Goal: Find specific page/section: Find specific page/section

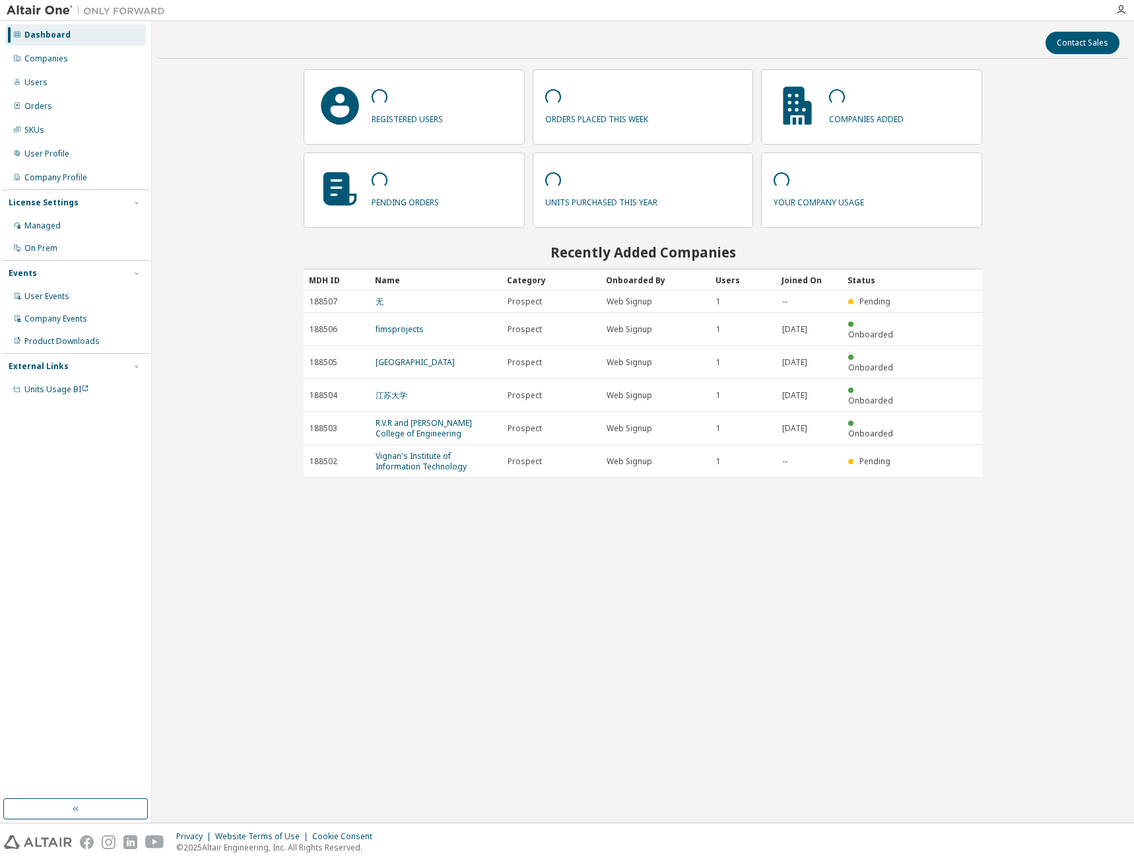
click at [83, 59] on div "Companies" at bounding box center [75, 58] width 141 height 21
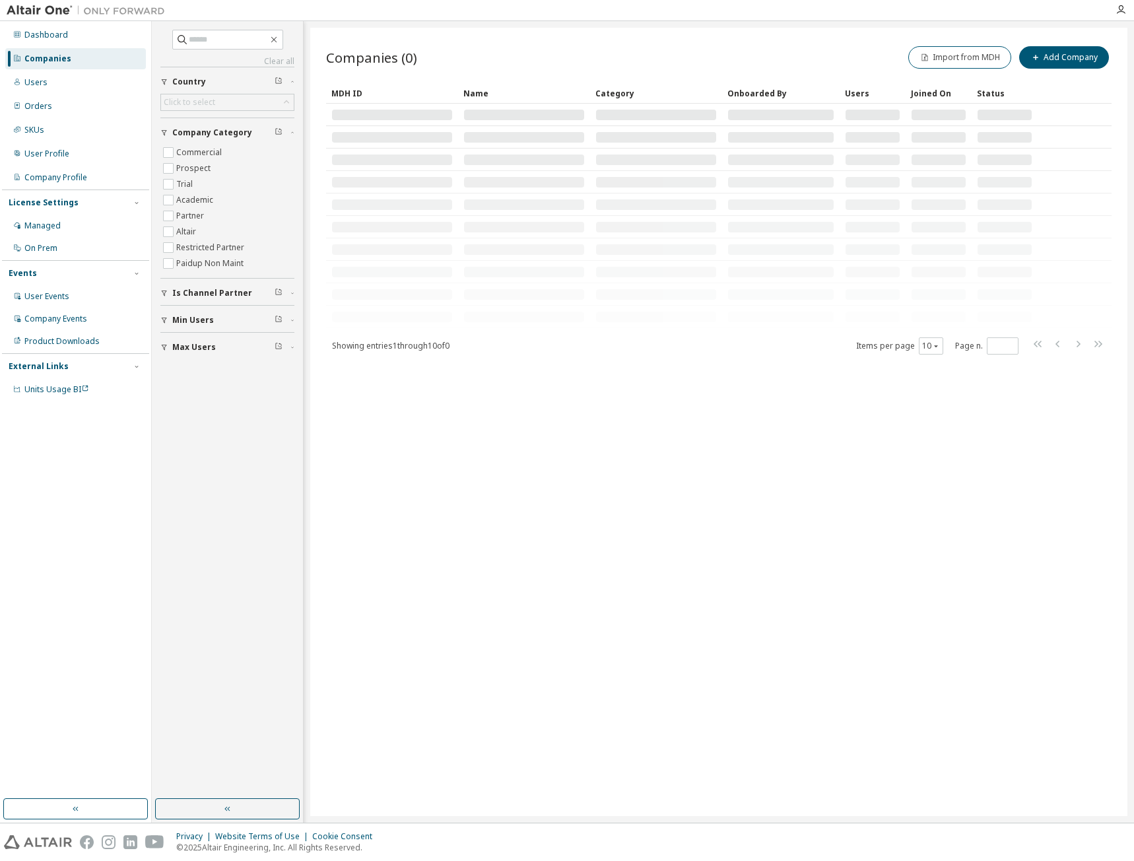
click at [176, 40] on icon at bounding box center [182, 39] width 13 height 13
click at [189, 40] on input "text" at bounding box center [228, 39] width 79 height 13
paste input "**********"
type input "**********"
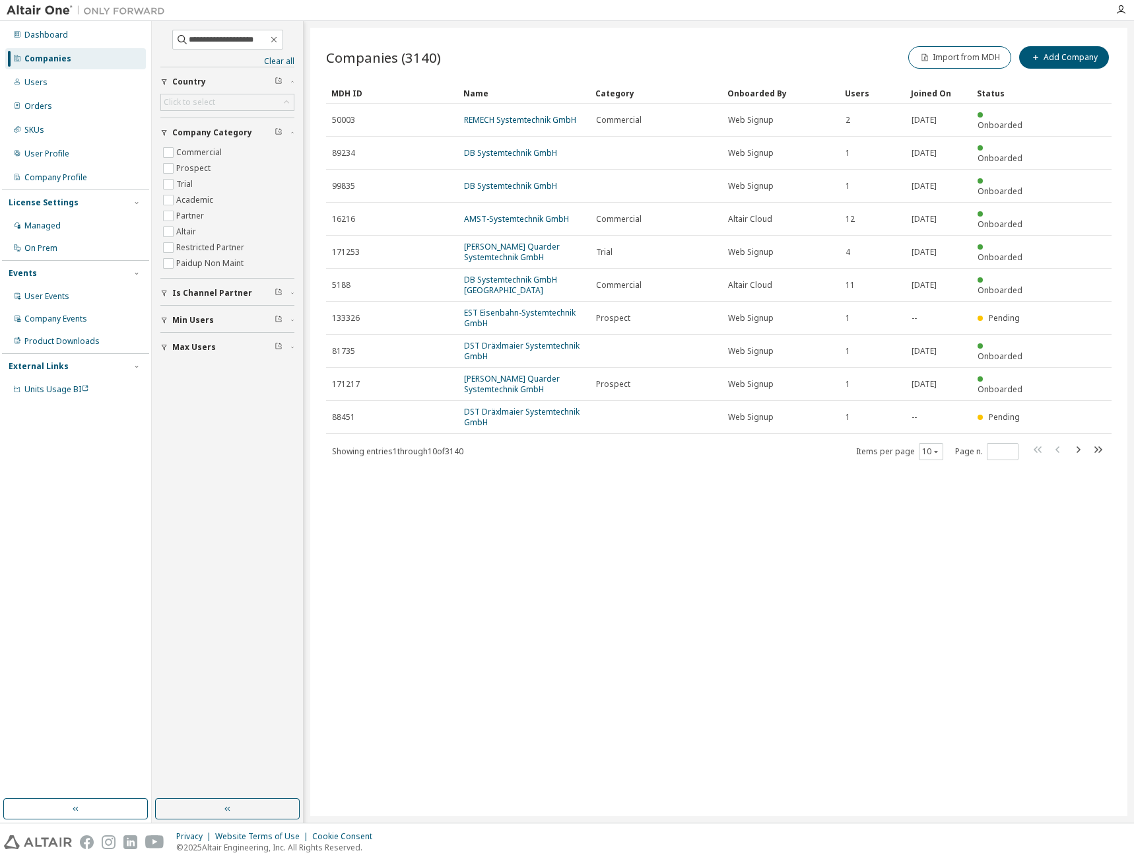
click at [535, 118] on link "REMECH Systemtechnik GmbH" at bounding box center [520, 119] width 112 height 11
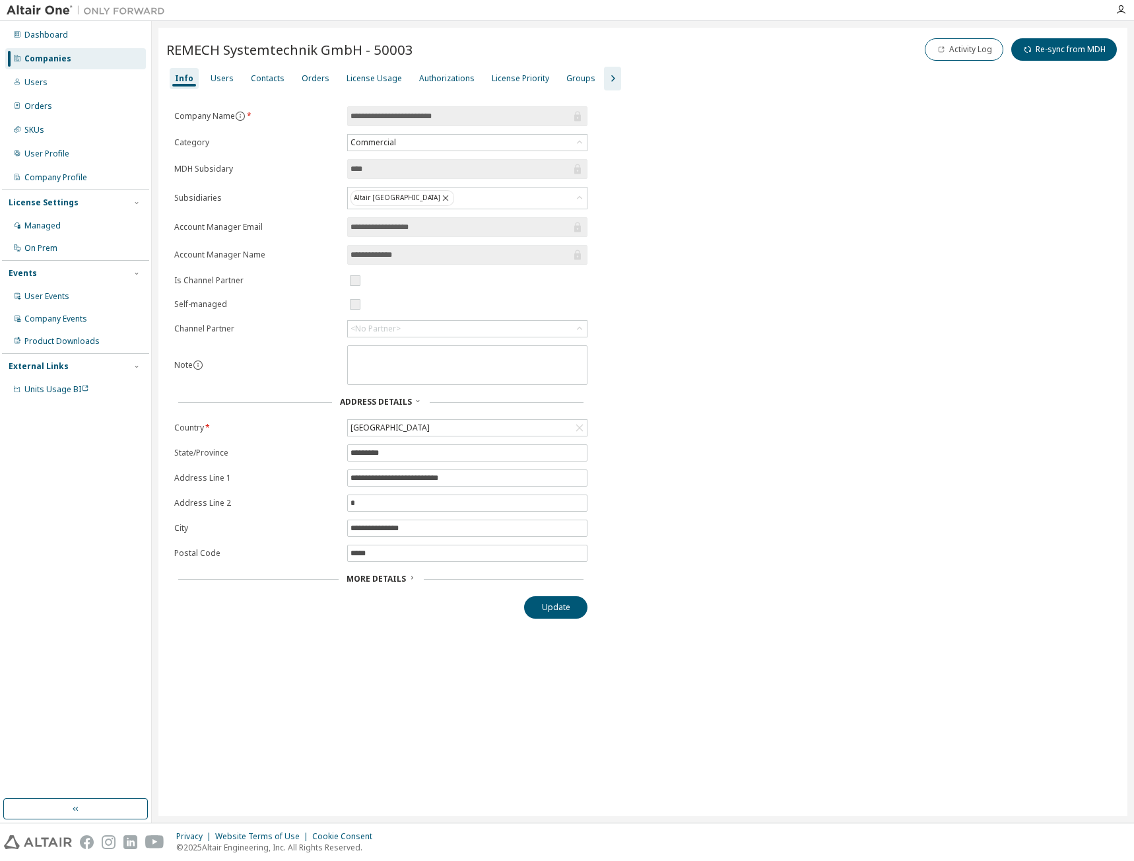
click at [227, 77] on div "Users" at bounding box center [222, 78] width 23 height 11
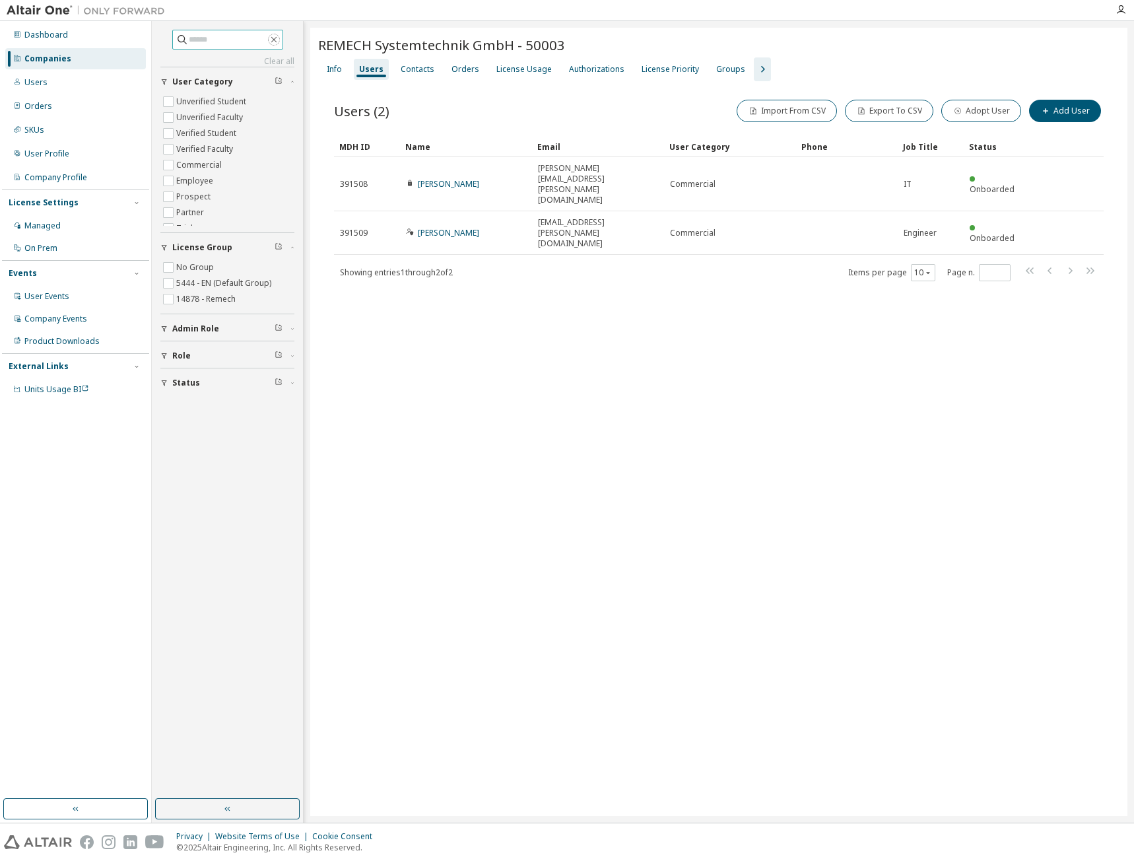
click at [279, 36] on icon "button" at bounding box center [274, 39] width 11 height 11
click at [527, 67] on div "License Usage" at bounding box center [523, 69] width 55 height 11
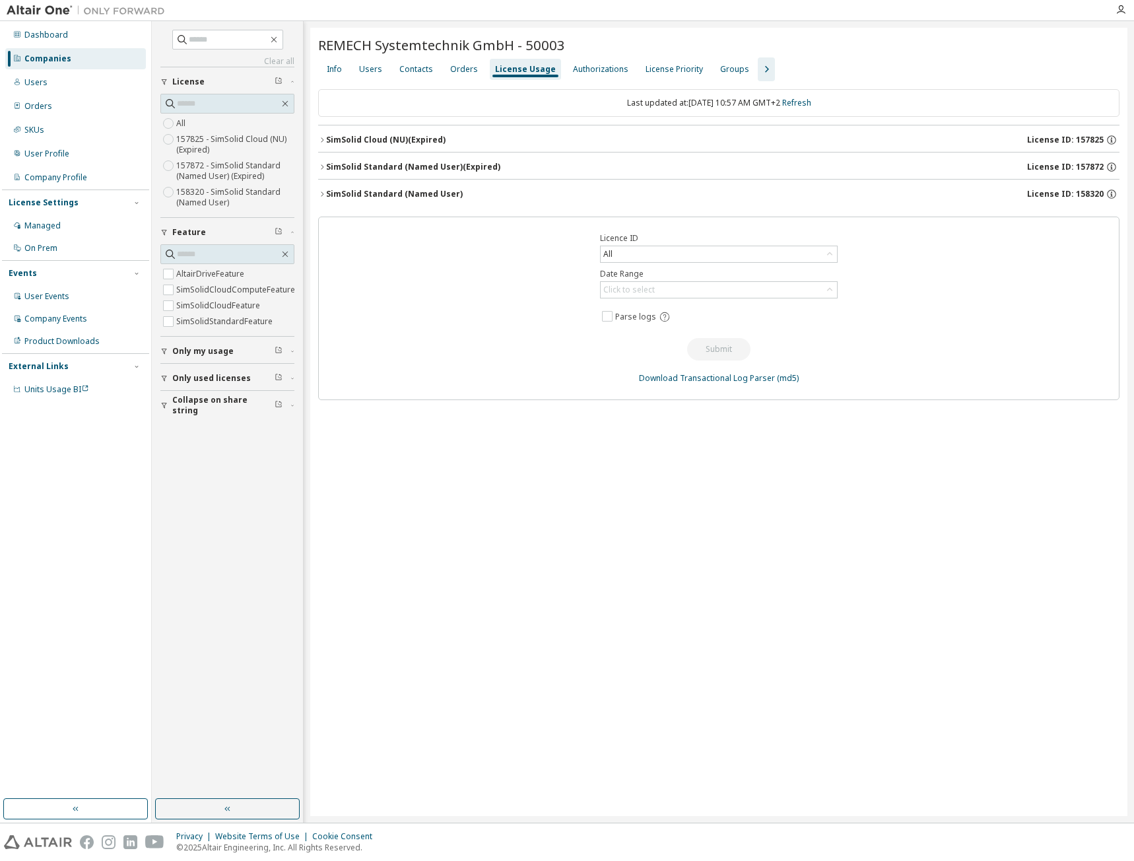
click at [341, 189] on div "SimSolid Standard (Named User)" at bounding box center [394, 194] width 137 height 11
click at [1101, 223] on icon "button" at bounding box center [1101, 221] width 2 height 3
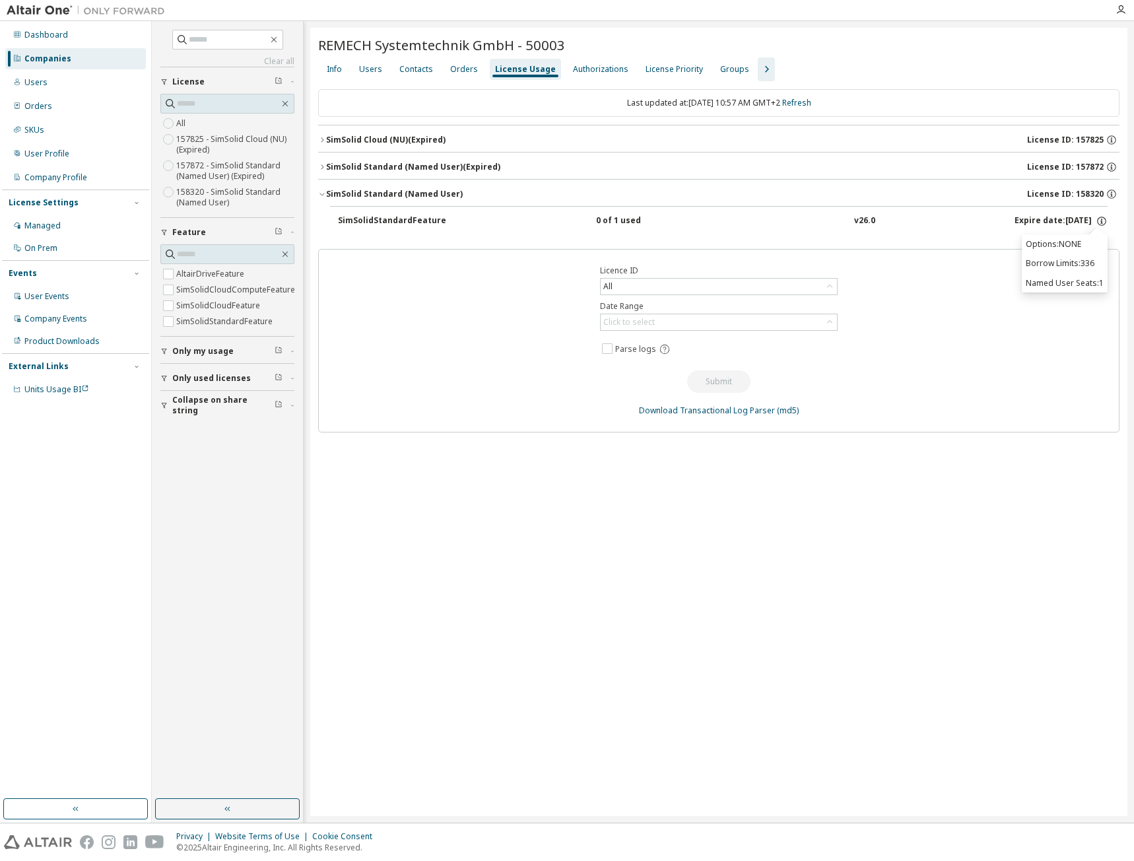
click at [525, 520] on div "REMECH Systemtechnik GmbH - 50003 Clear Load Save Save As Field Operator Value …" at bounding box center [718, 422] width 817 height 788
click at [1131, 133] on div "Clear all Collapse on share string Only used licenses Only my usage Feature Alt…" at bounding box center [643, 421] width 982 height 801
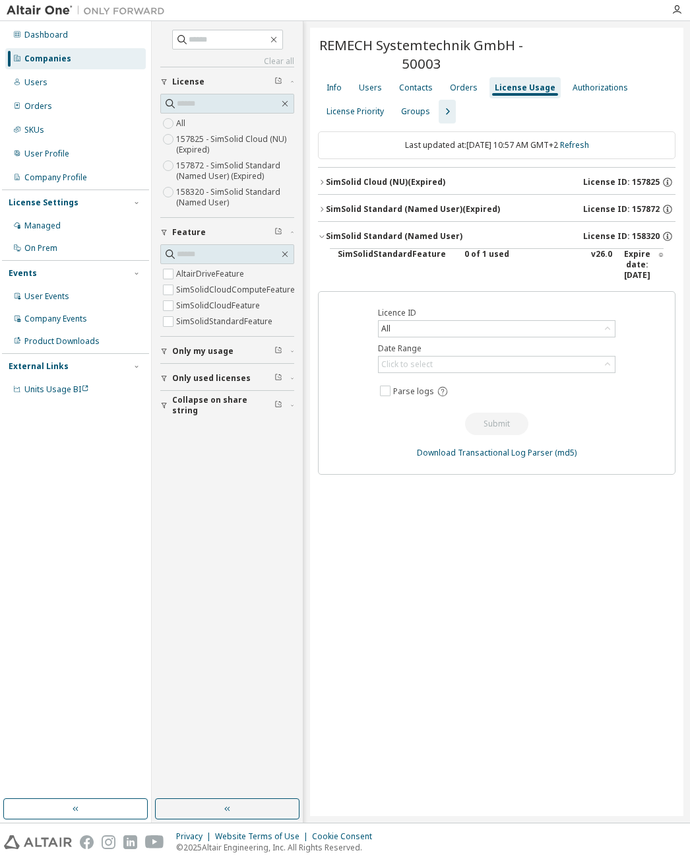
click at [367, 92] on div "Users" at bounding box center [370, 88] width 23 height 11
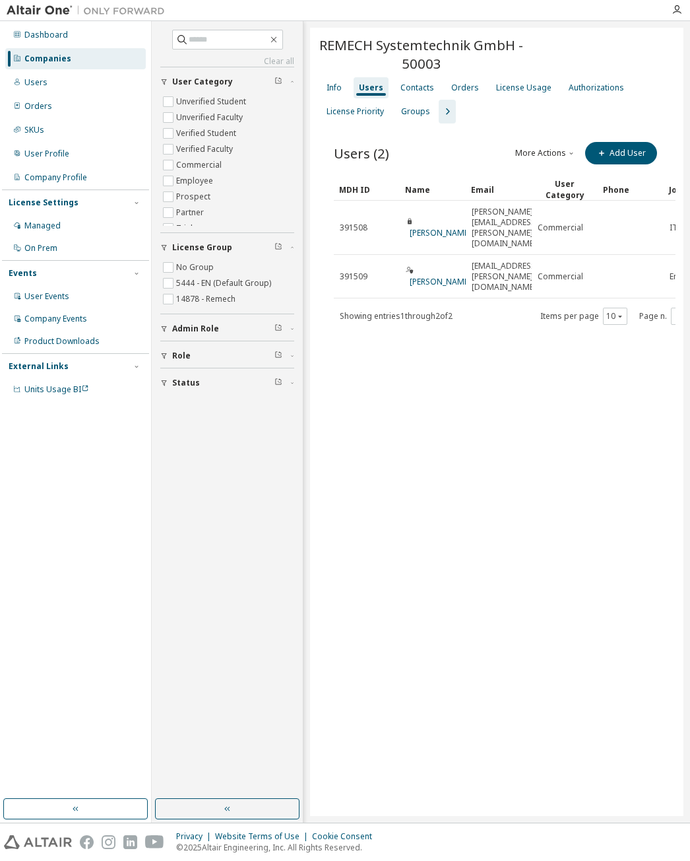
click at [280, 44] on span at bounding box center [274, 40] width 12 height 12
click at [279, 36] on icon "button" at bounding box center [274, 39] width 11 height 11
click at [218, 44] on input "text" at bounding box center [228, 39] width 79 height 13
type input "**********"
click at [236, 42] on input "**********" at bounding box center [228, 39] width 79 height 13
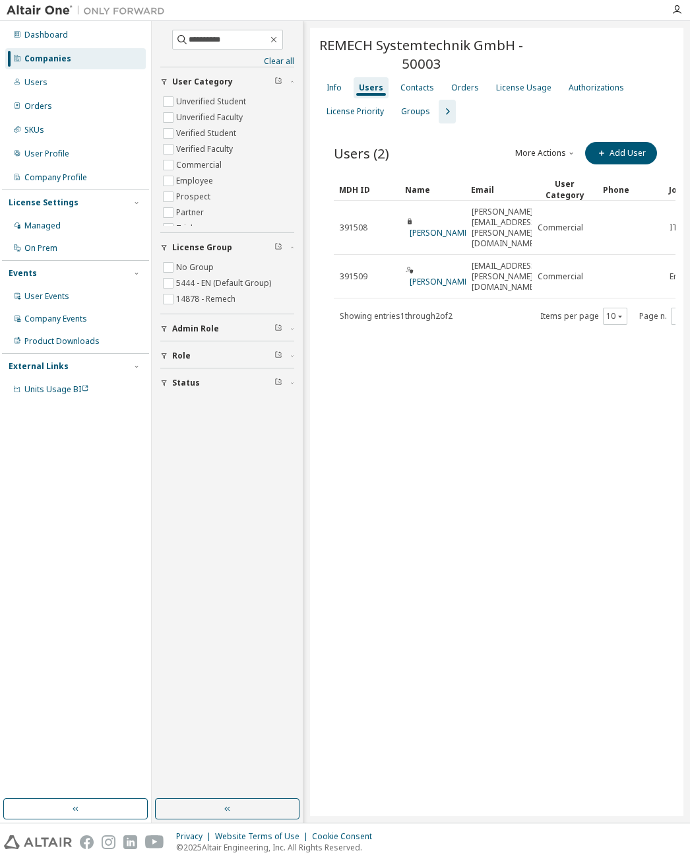
click at [76, 50] on div "Companies" at bounding box center [75, 58] width 141 height 21
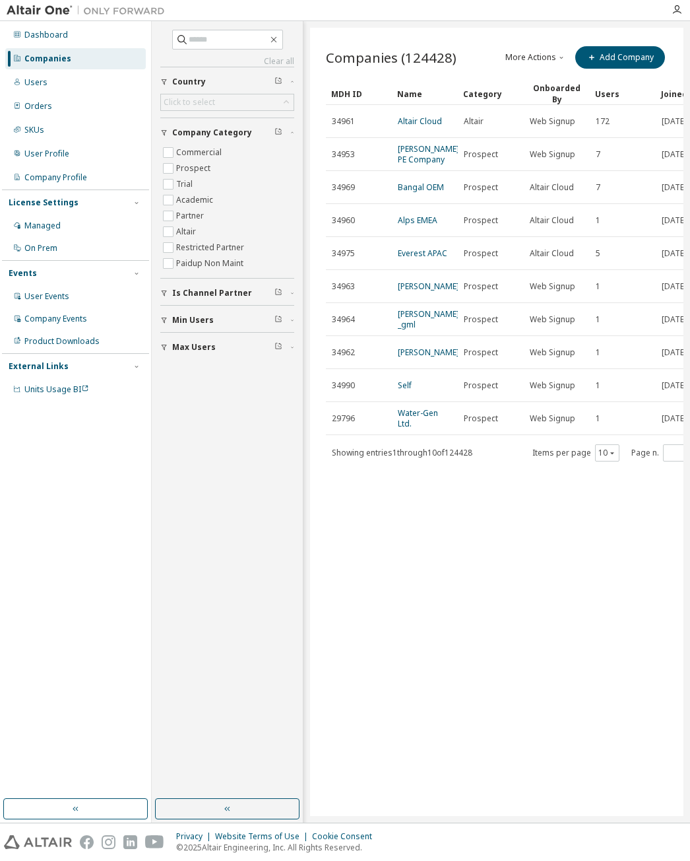
click at [222, 46] on span at bounding box center [227, 40] width 111 height 20
click at [218, 39] on input "text" at bounding box center [228, 39] width 79 height 13
click at [76, 85] on div "Users" at bounding box center [75, 82] width 141 height 21
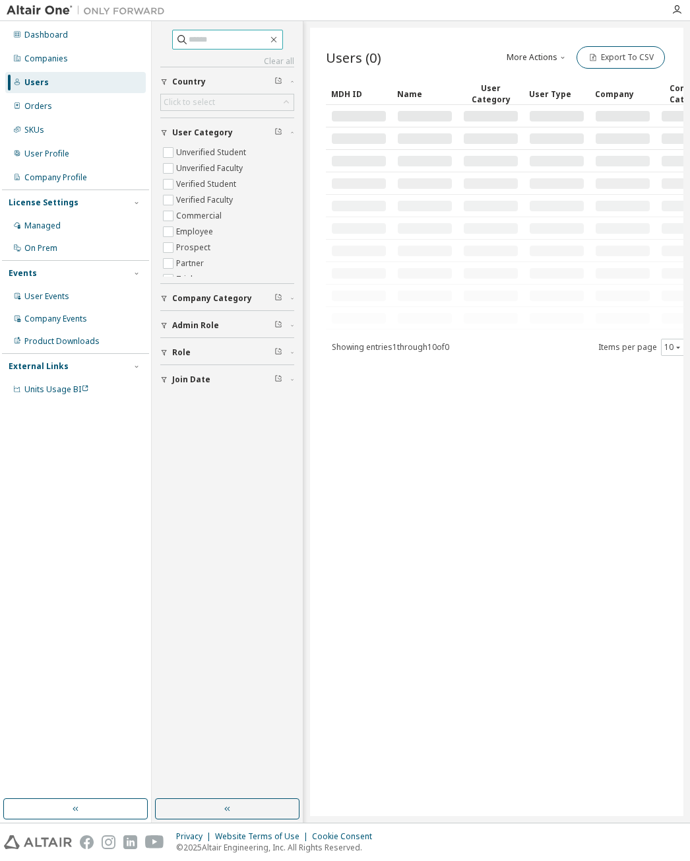
click at [236, 40] on input "text" at bounding box center [228, 39] width 79 height 13
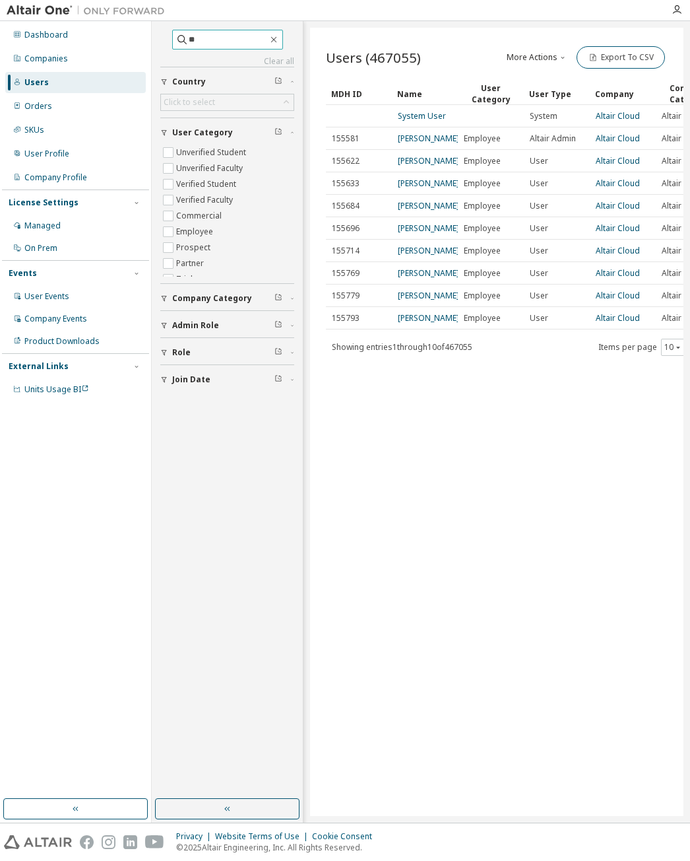
type input "*"
type input "**********"
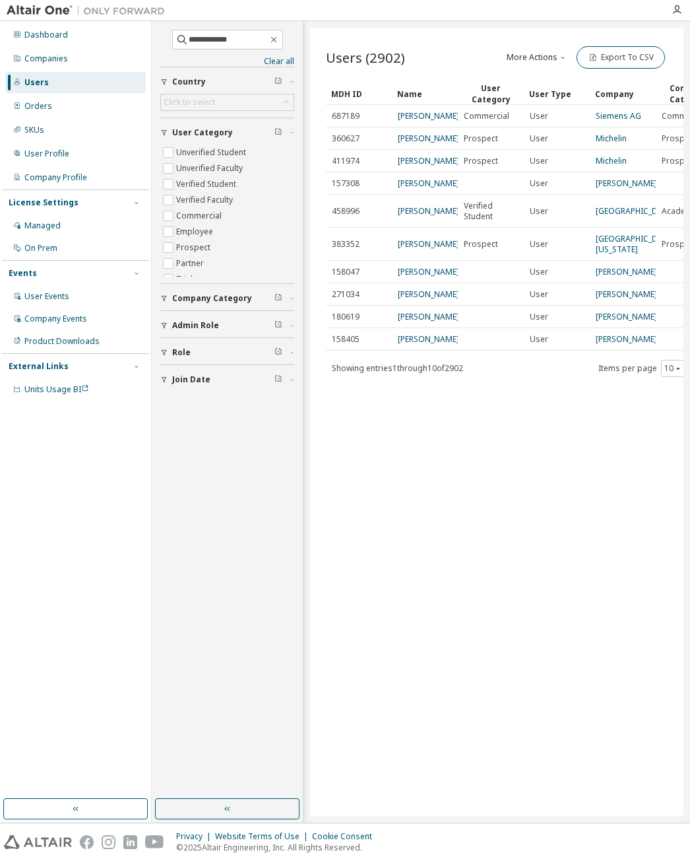
click at [624, 119] on link "Siemens AG" at bounding box center [619, 115] width 46 height 11
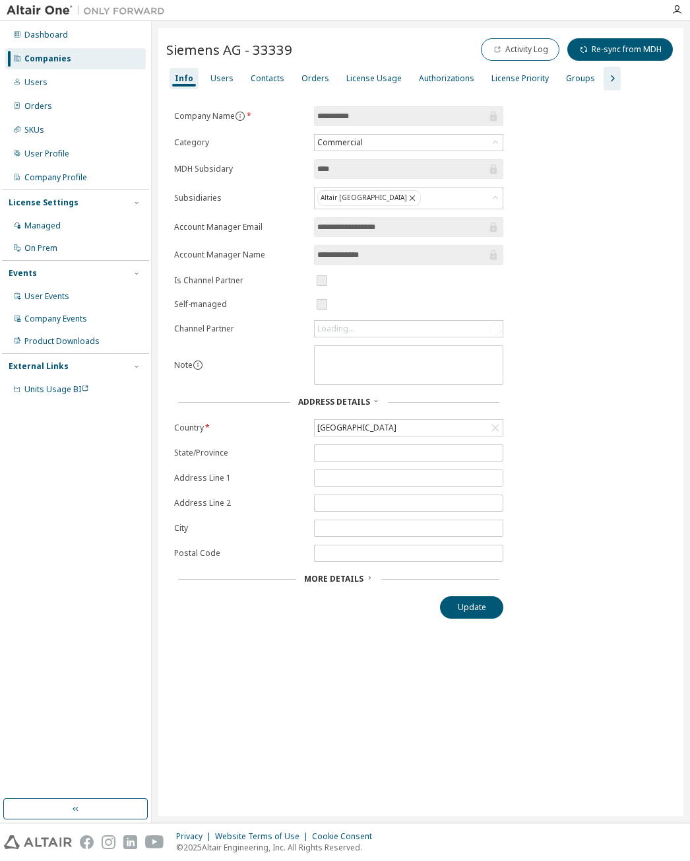
click at [229, 81] on div "Users" at bounding box center [222, 78] width 23 height 11
